Goal: Information Seeking & Learning: Check status

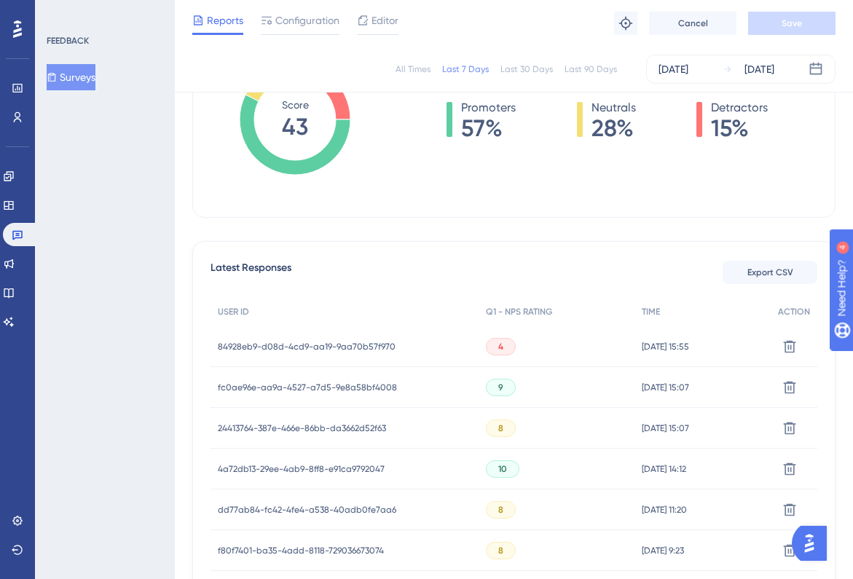
scroll to position [259, 0]
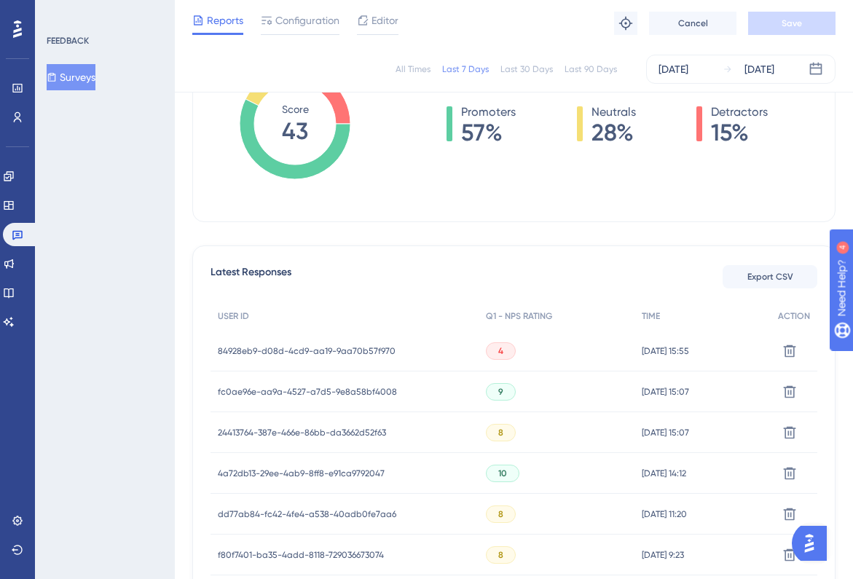
click at [343, 352] on span "84928eb9-d08d-4cd9-aa19-9aa70b57f970" at bounding box center [307, 351] width 178 height 12
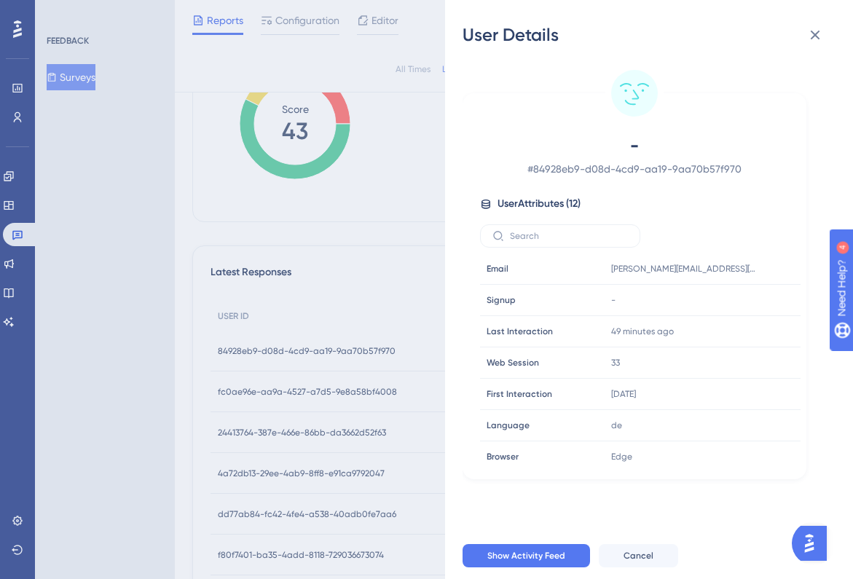
click at [343, 352] on div "User Details - # 84928eb9-d08d-4cd9-aa19-9aa70b57f970 User Attributes ( 12 ) Em…" at bounding box center [426, 289] width 853 height 579
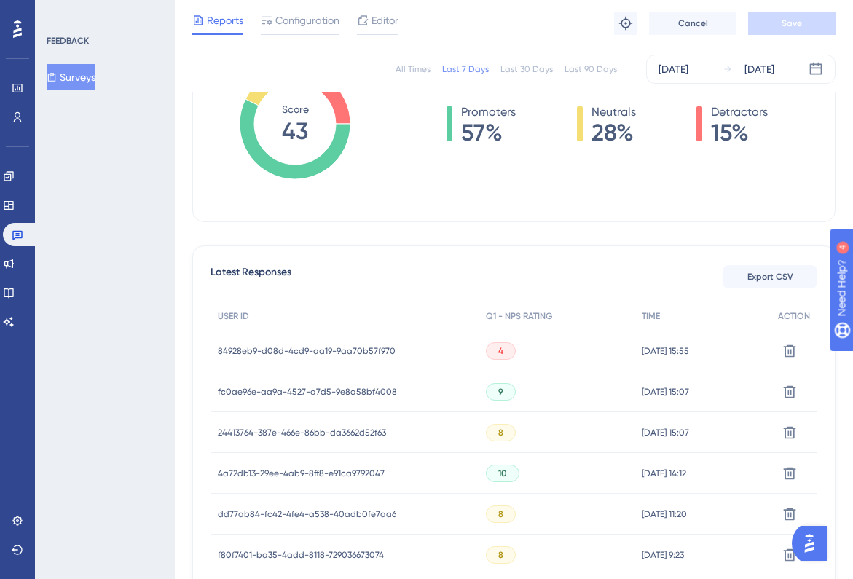
click at [329, 390] on span "fc0ae96e-aa9a-4527-a7d5-9e8a58bf4008" at bounding box center [307, 392] width 179 height 12
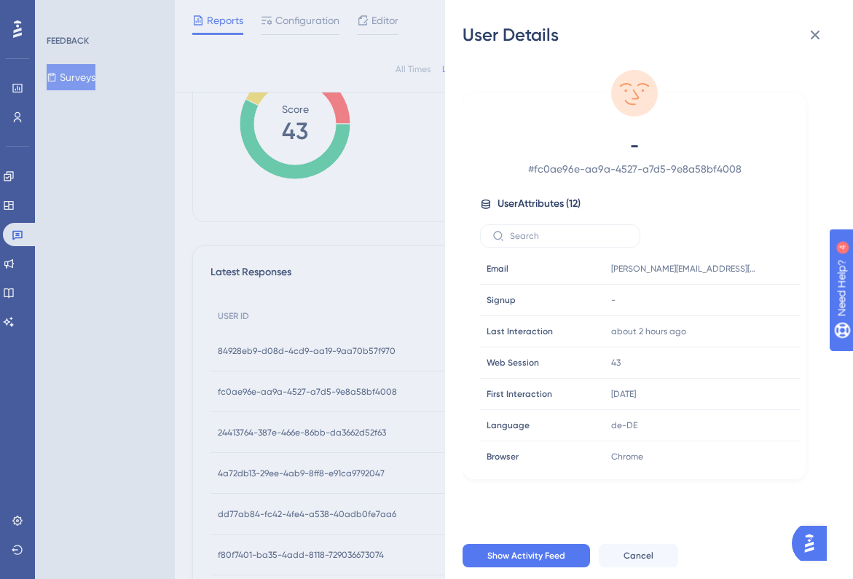
click at [329, 390] on div "User Details - # fc0ae96e-aa9a-4527-a7d5-9e8a58bf4008 User Attributes ( 12 ) Em…" at bounding box center [426, 289] width 853 height 579
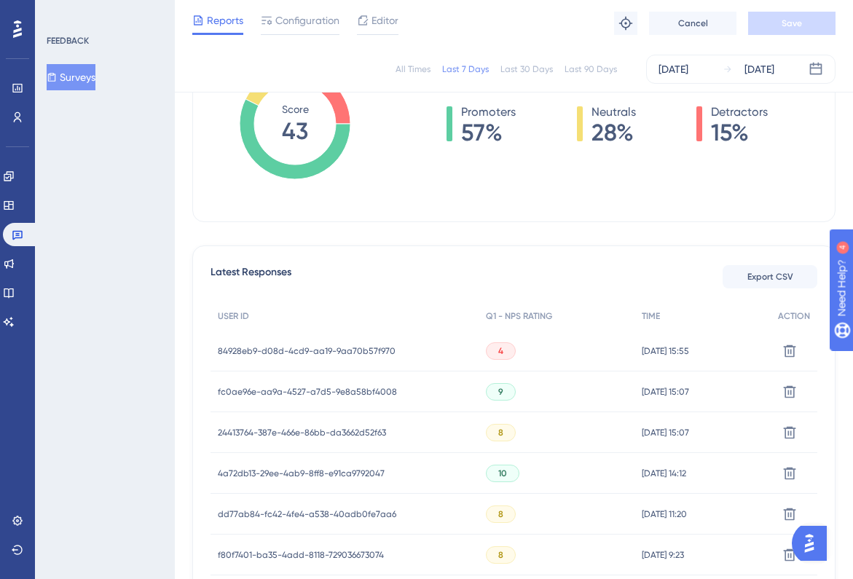
click at [322, 432] on span "24413764-387e-466e-86bb-da3662d52f63" at bounding box center [302, 433] width 168 height 12
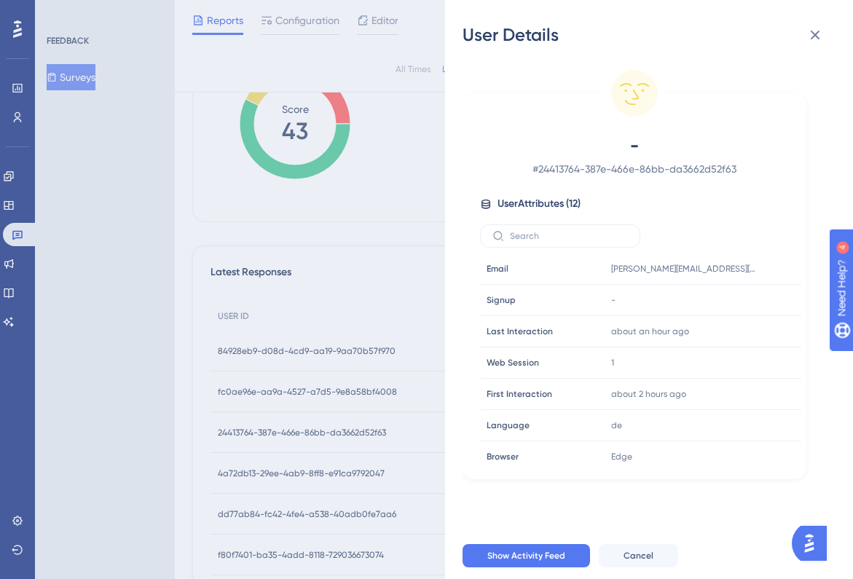
click at [322, 432] on div "User Details - # 24413764-387e-466e-86bb-da3662d52f63 User Attributes ( 12 ) Em…" at bounding box center [426, 289] width 853 height 579
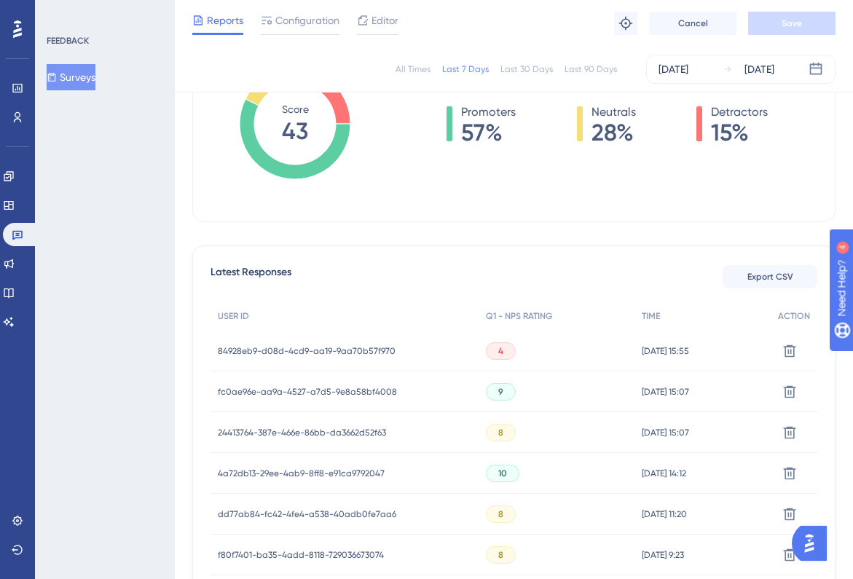
click at [316, 478] on span "4a72db13-29ee-4ab9-8ff8-e91ca9792047" at bounding box center [301, 474] width 167 height 12
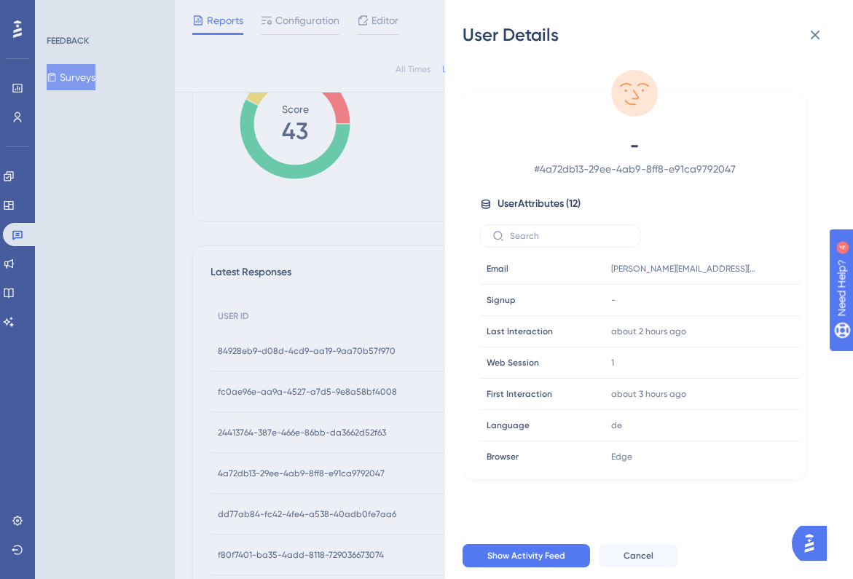
click at [316, 478] on div "User Details - # 4a72db13-29ee-4ab9-8ff8-e91ca9792047 User Attributes ( 12 ) Em…" at bounding box center [426, 289] width 853 height 579
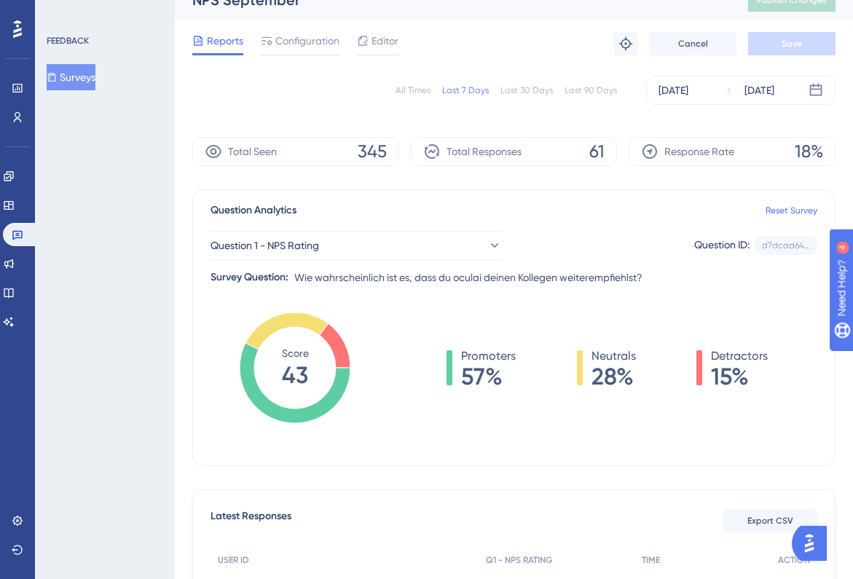
scroll to position [0, 0]
